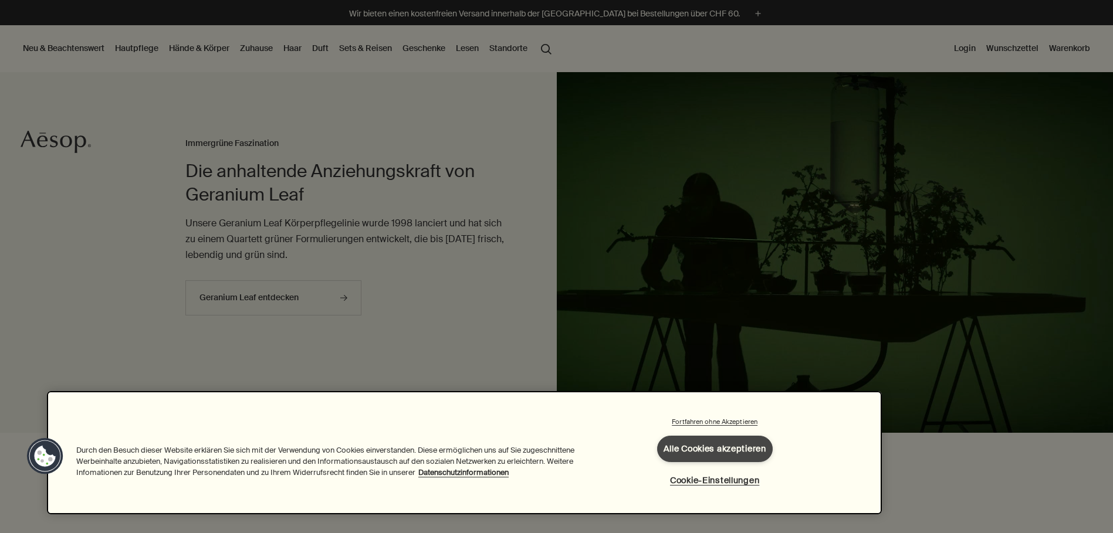
click at [752, 451] on button "Alle Cookies akzeptieren" at bounding box center [715, 449] width 116 height 26
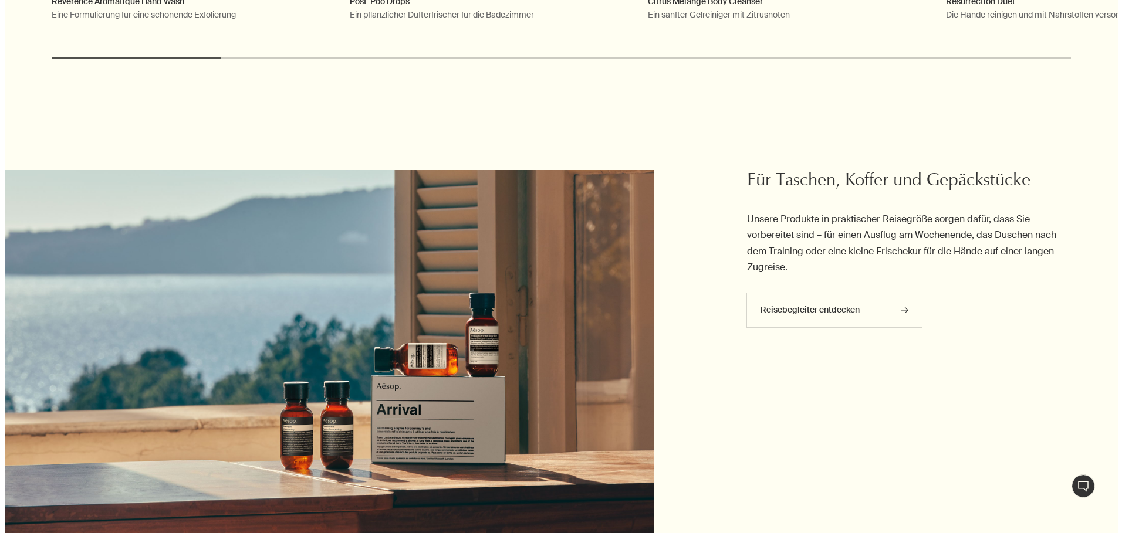
scroll to position [4396, 0]
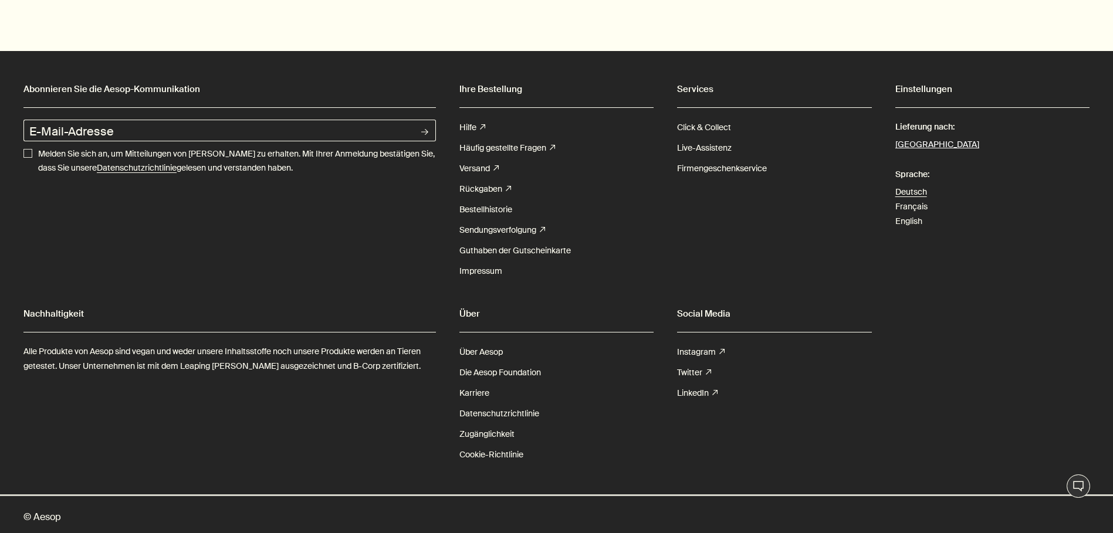
click at [906, 138] on button "Schweiz" at bounding box center [937, 144] width 84 height 15
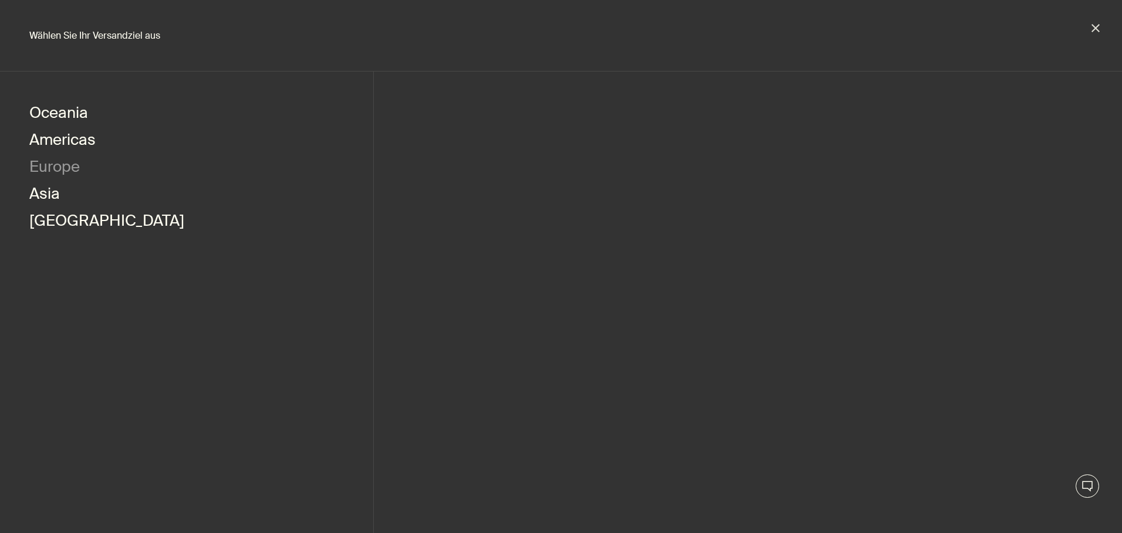
click at [39, 167] on button "Europe" at bounding box center [54, 168] width 50 height 27
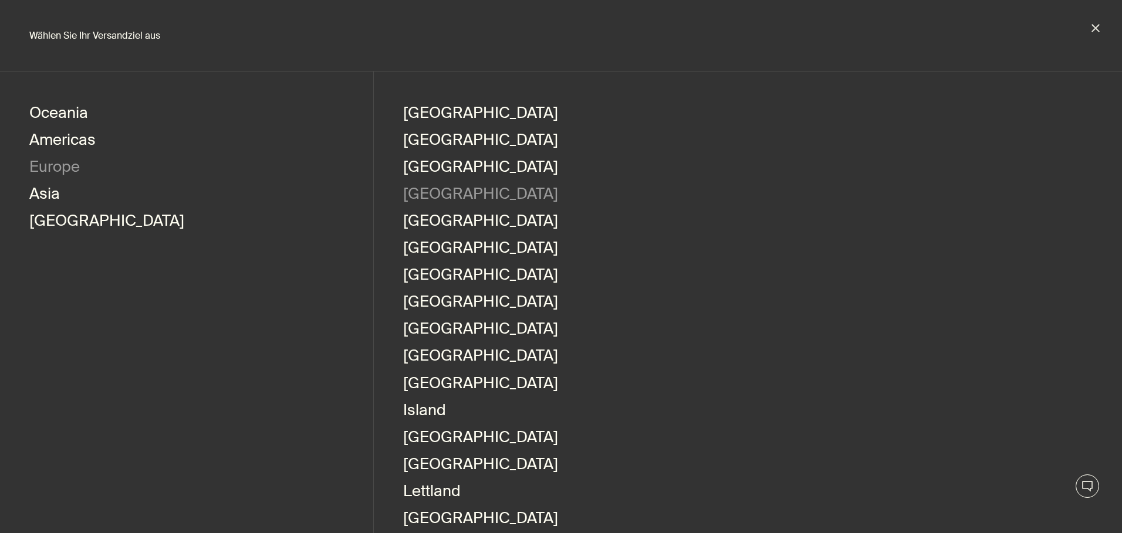
click at [419, 197] on button "[GEOGRAPHIC_DATA]" at bounding box center [480, 195] width 155 height 27
click at [803, 106] on link "Deutsch" at bounding box center [807, 114] width 59 height 27
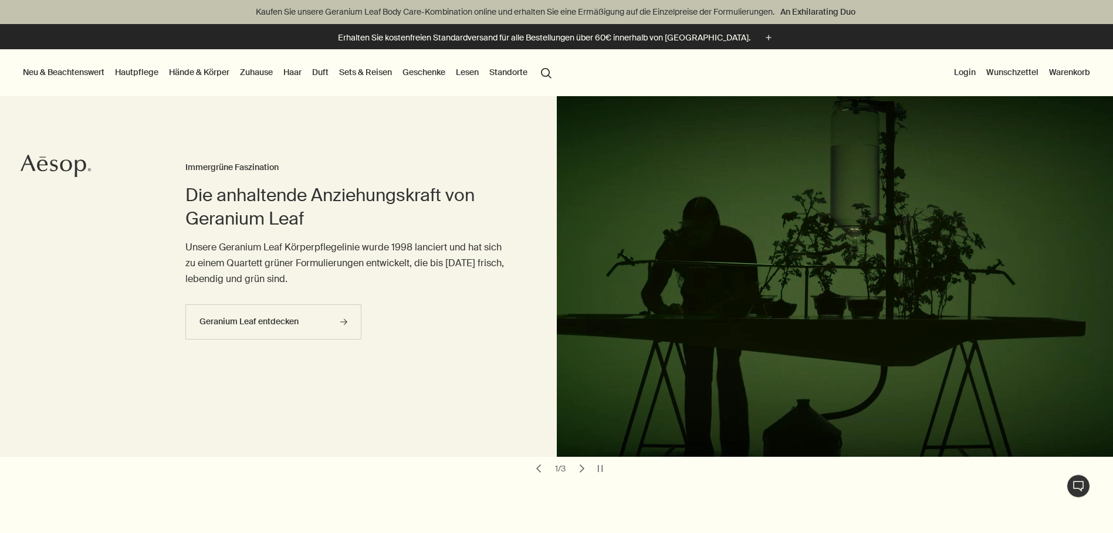
click at [137, 70] on link "Hautpflege" at bounding box center [137, 72] width 48 height 15
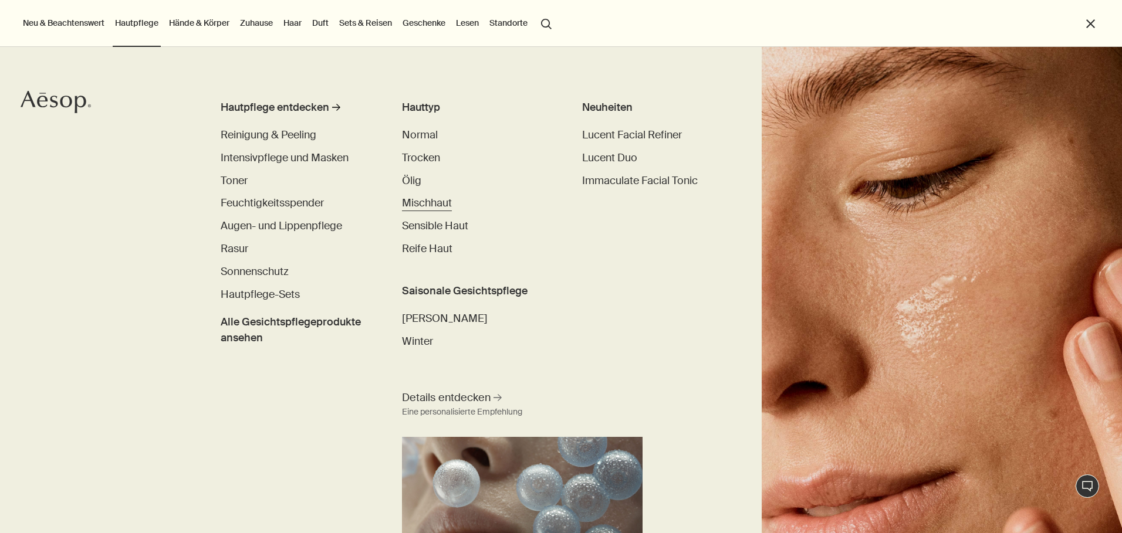
click at [427, 205] on span "Mischhaut" at bounding box center [427, 203] width 50 height 14
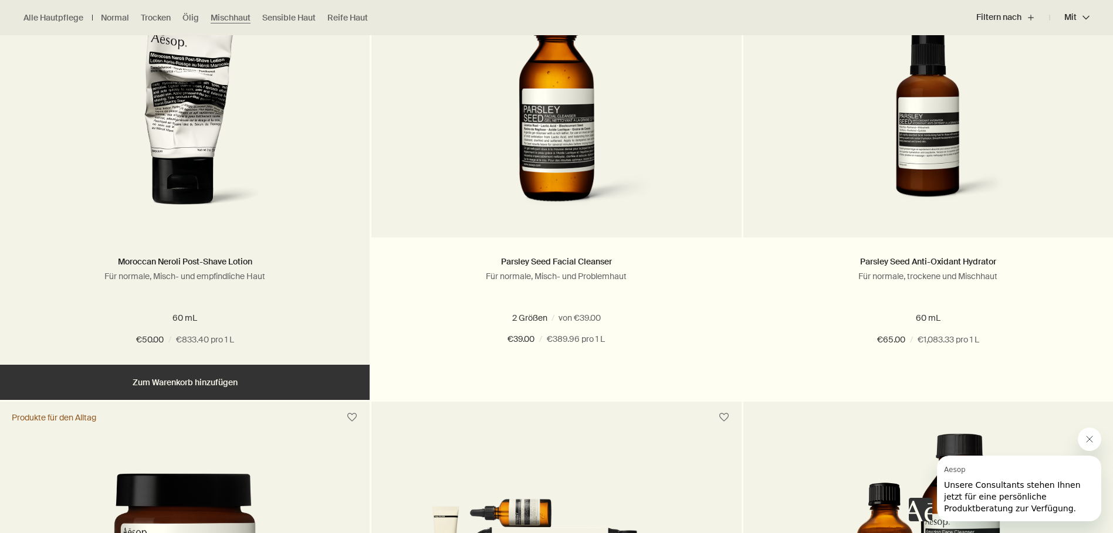
scroll to position [1116, 0]
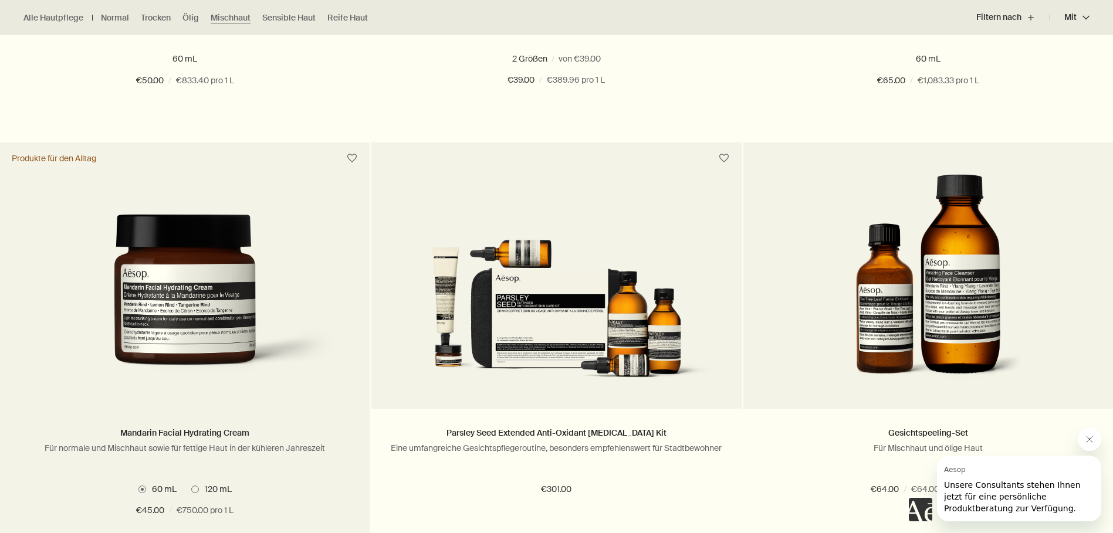
click at [205, 337] on img at bounding box center [185, 303] width 334 height 178
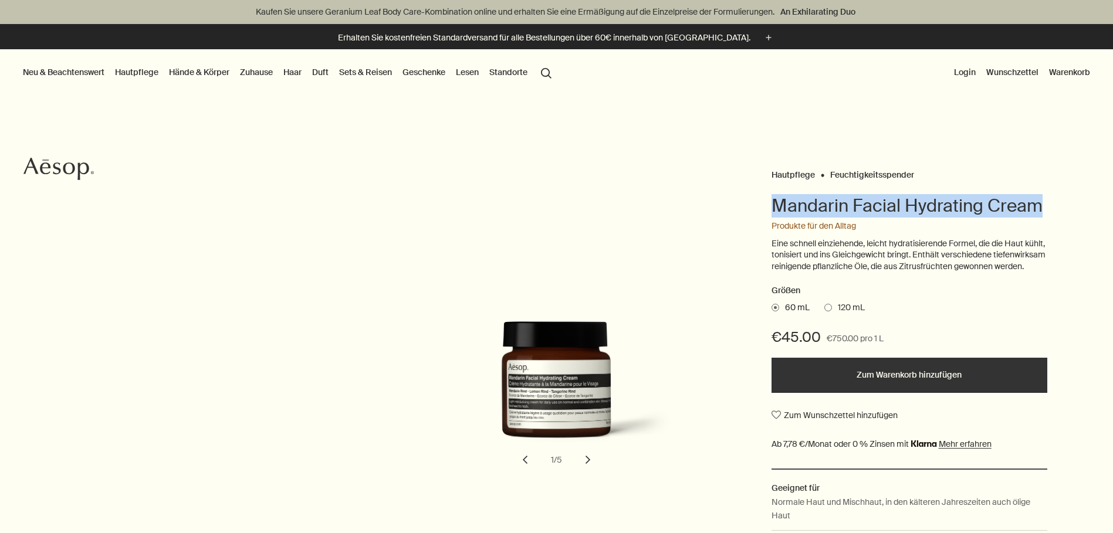
drag, startPoint x: 776, startPoint y: 203, endPoint x: 1073, endPoint y: 205, distance: 296.9
click at [1073, 205] on div "Hautpflege Feuchtigkeitsspender Mandarin Facial Hydrating Cream Produkte für de…" at bounding box center [556, 397] width 1113 height 461
copy h1 "Mandarin Facial Hydrating Cream"
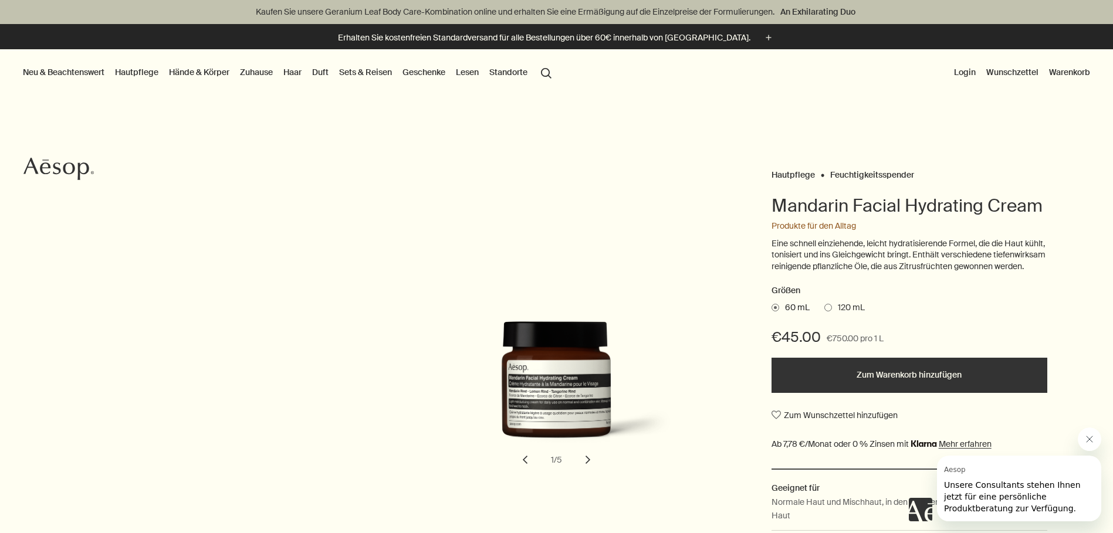
click at [708, 122] on div "Hautpflege Feuchtigkeitsspender Mandarin Facial Hydrating Cream Produkte für de…" at bounding box center [556, 397] width 1113 height 602
